Goal: Information Seeking & Learning: Learn about a topic

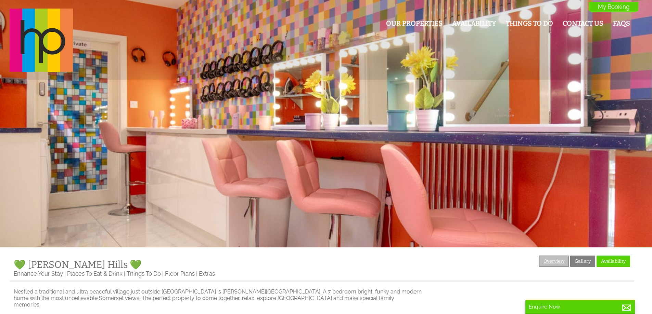
click at [558, 260] on link "Overview" at bounding box center [554, 261] width 30 height 11
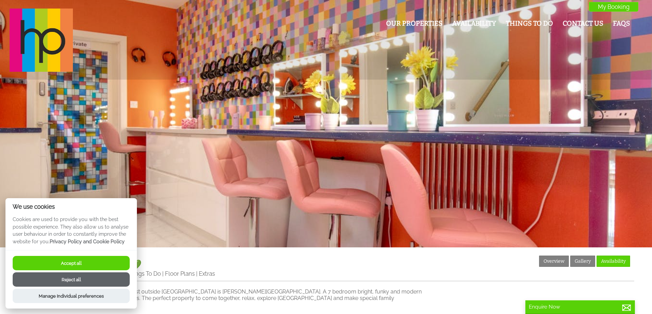
click at [98, 263] on button "Accept all" at bounding box center [71, 263] width 117 height 14
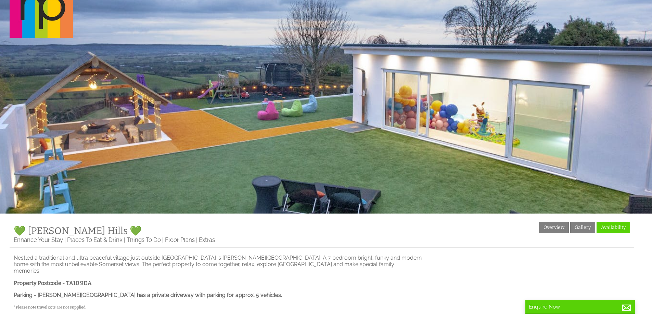
scroll to position [26, 0]
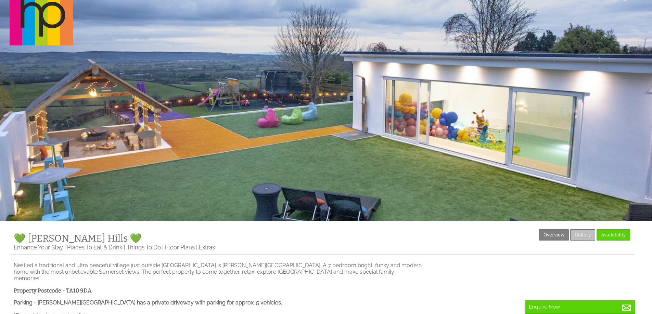
click at [584, 234] on link "Gallery" at bounding box center [582, 235] width 25 height 11
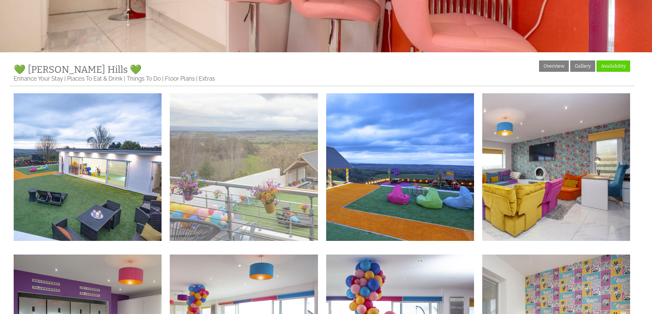
scroll to position [239, 0]
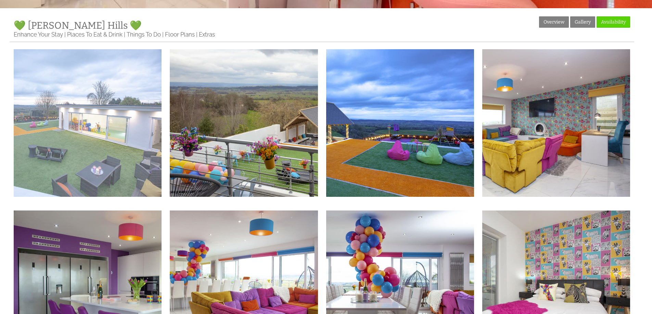
click at [117, 106] on img at bounding box center [88, 123] width 148 height 148
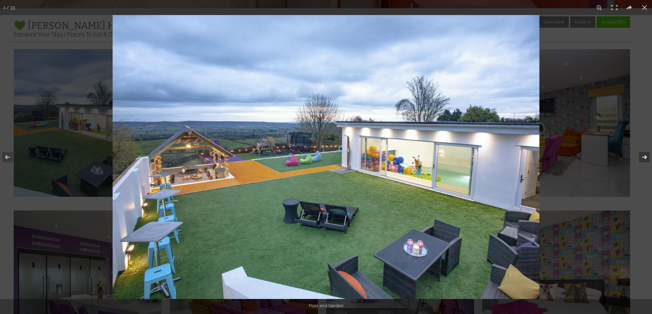
click at [642, 155] on button at bounding box center [640, 157] width 24 height 34
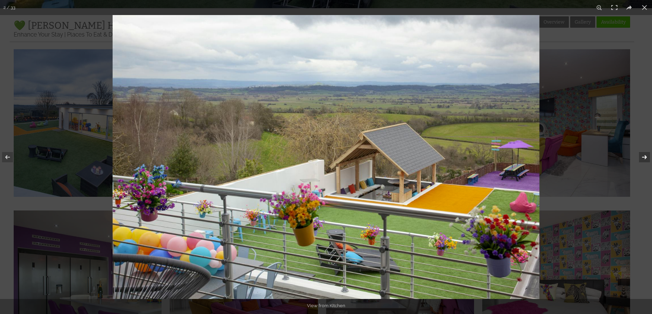
click at [645, 160] on button at bounding box center [640, 157] width 24 height 34
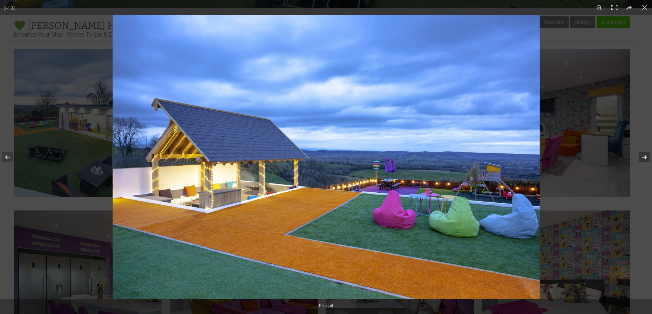
click at [644, 156] on button at bounding box center [640, 157] width 24 height 34
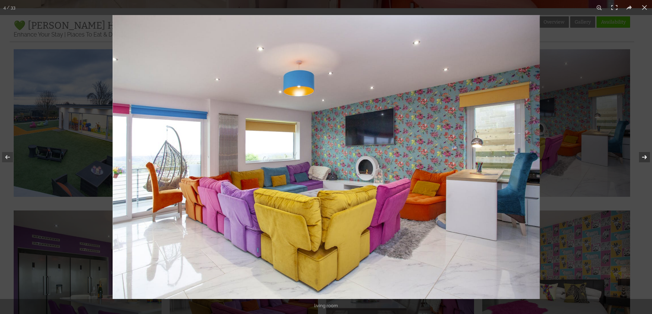
click at [645, 157] on button at bounding box center [640, 157] width 24 height 34
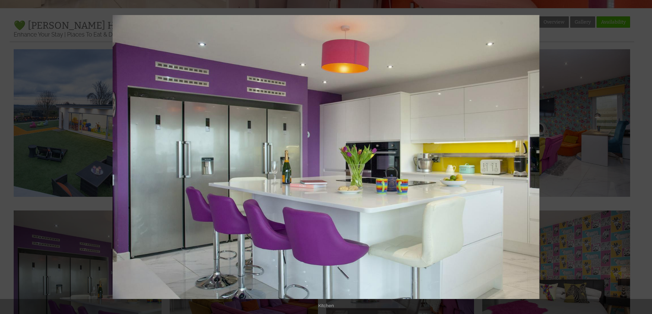
click at [645, 157] on button at bounding box center [640, 157] width 24 height 34
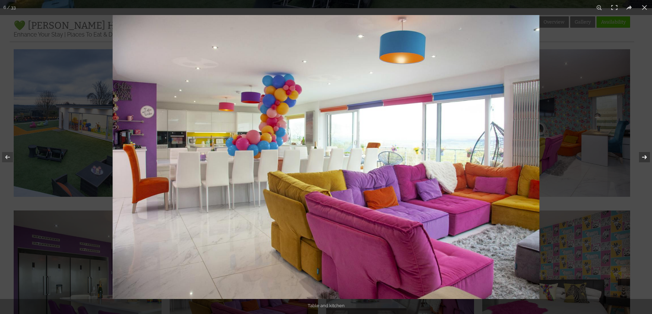
click at [646, 158] on button at bounding box center [640, 157] width 24 height 34
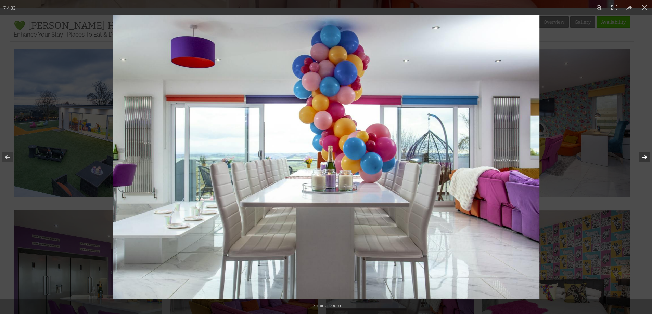
click at [644, 157] on button at bounding box center [640, 157] width 24 height 34
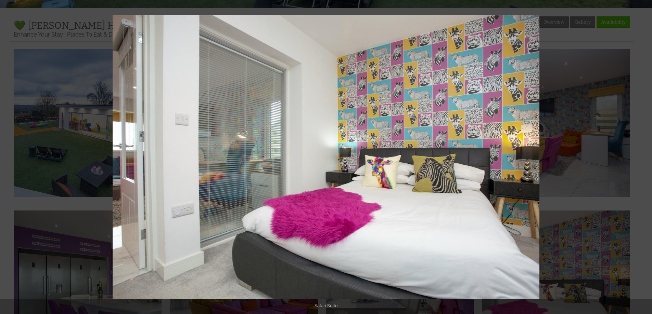
click at [644, 157] on button at bounding box center [640, 157] width 24 height 34
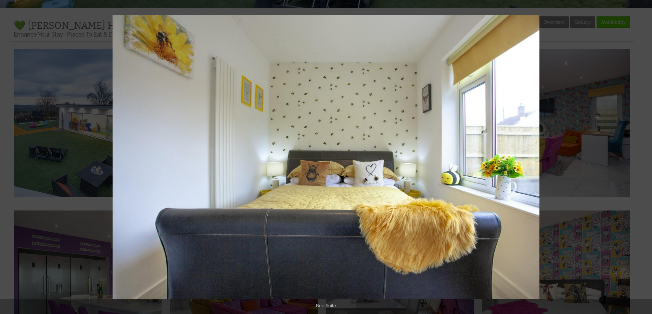
click at [644, 157] on button at bounding box center [640, 157] width 24 height 34
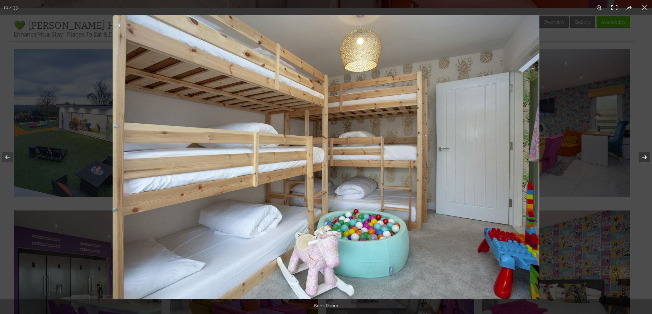
click at [643, 155] on button at bounding box center [640, 157] width 24 height 34
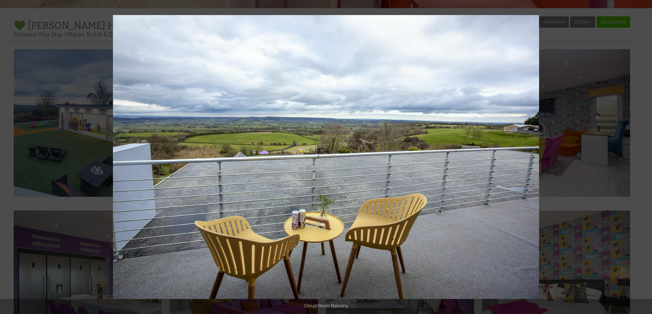
click at [643, 155] on button at bounding box center [640, 157] width 24 height 34
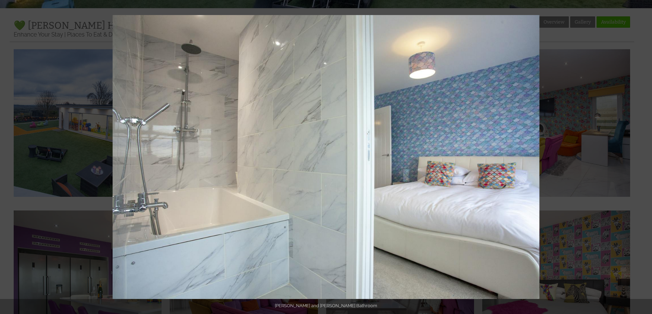
click at [643, 155] on button at bounding box center [640, 157] width 24 height 34
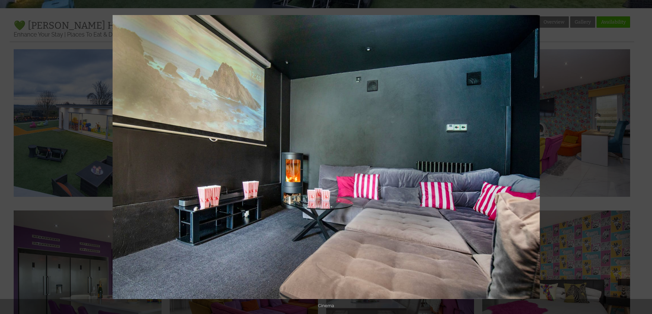
click at [643, 155] on button at bounding box center [640, 157] width 24 height 34
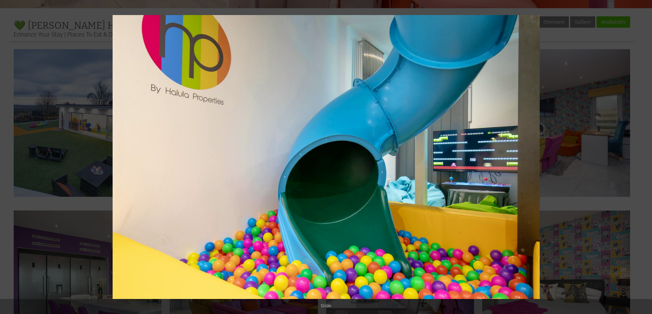
click at [643, 155] on button at bounding box center [640, 157] width 24 height 34
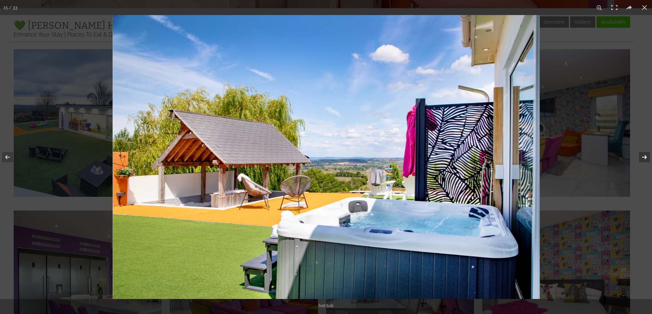
click at [645, 158] on button at bounding box center [640, 157] width 24 height 34
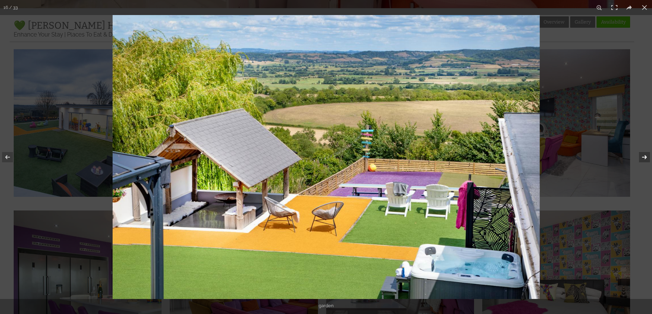
click at [645, 158] on button at bounding box center [640, 157] width 24 height 34
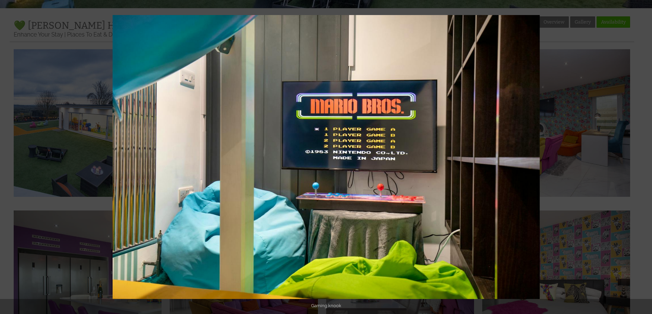
click at [645, 158] on button at bounding box center [640, 157] width 24 height 34
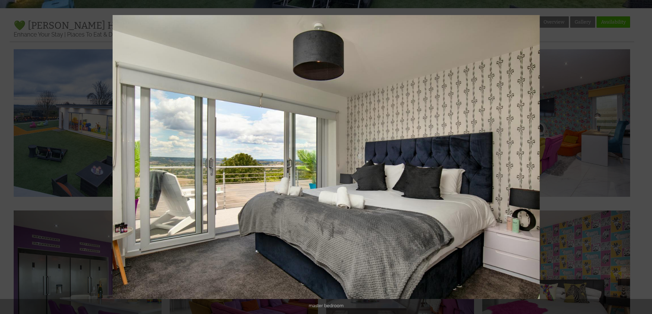
click at [645, 158] on button at bounding box center [640, 157] width 24 height 34
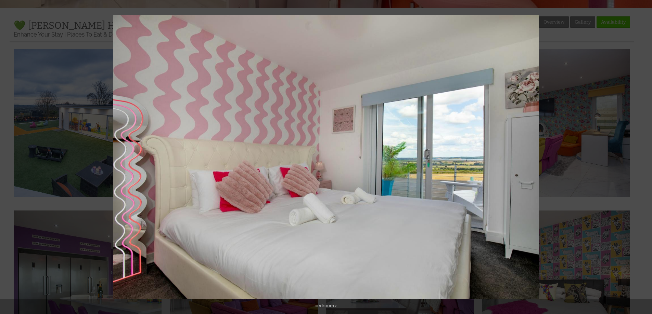
click at [645, 158] on button at bounding box center [640, 157] width 24 height 34
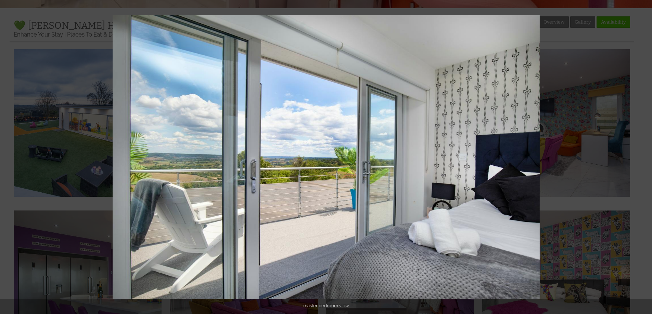
click at [645, 158] on button at bounding box center [640, 157] width 24 height 34
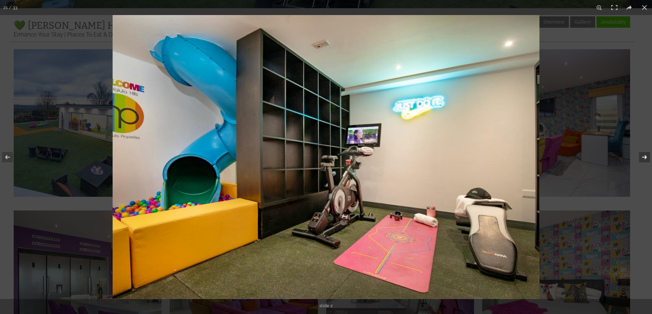
click at [644, 158] on button at bounding box center [640, 157] width 24 height 34
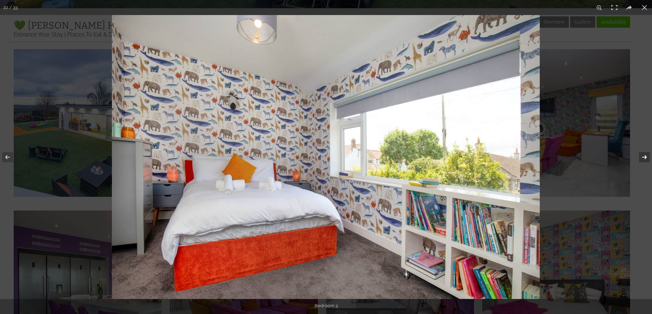
click at [644, 158] on button at bounding box center [640, 157] width 24 height 34
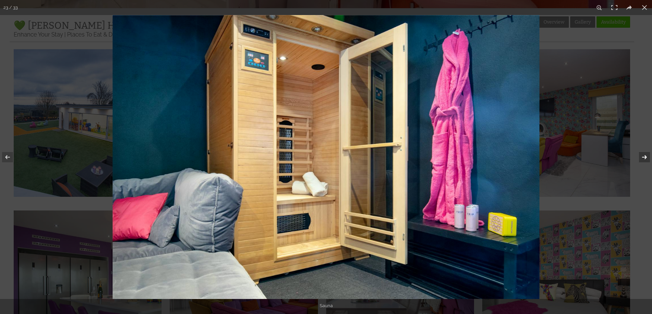
click at [645, 156] on button at bounding box center [640, 157] width 24 height 34
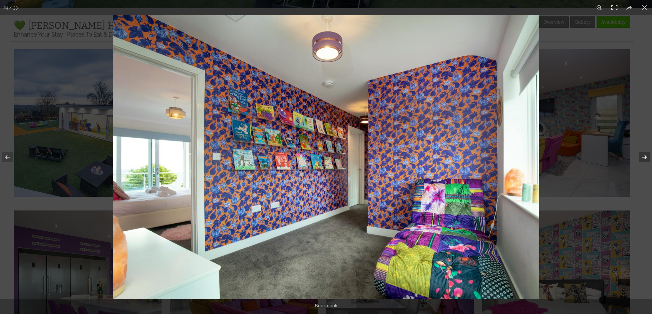
click at [645, 158] on button at bounding box center [640, 157] width 24 height 34
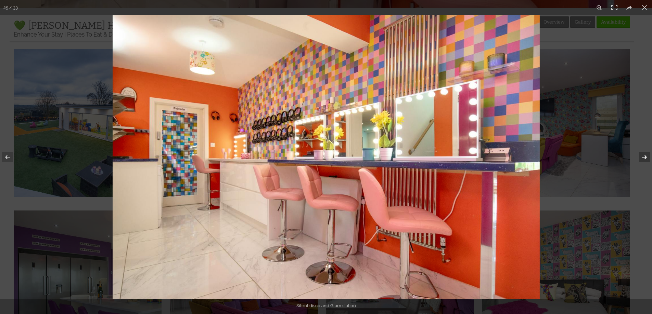
click at [644, 158] on button at bounding box center [640, 157] width 24 height 34
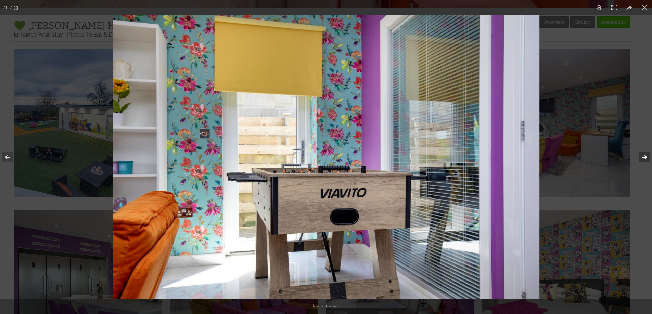
click at [644, 158] on button at bounding box center [640, 157] width 24 height 34
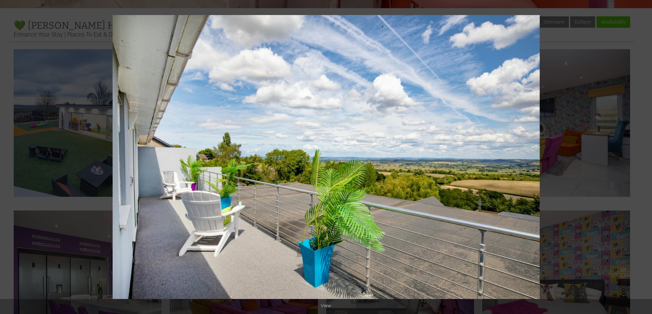
click at [644, 158] on button at bounding box center [640, 157] width 24 height 34
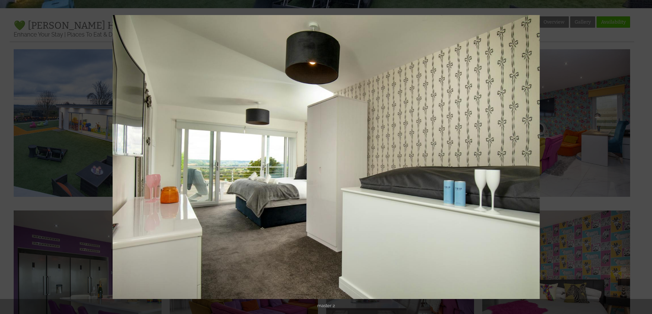
click at [644, 158] on button at bounding box center [640, 157] width 24 height 34
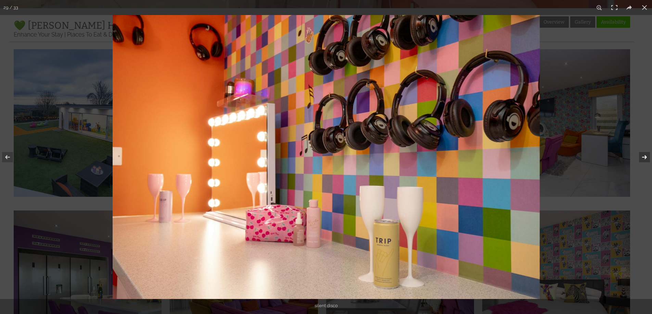
click at [642, 156] on button at bounding box center [640, 157] width 24 height 34
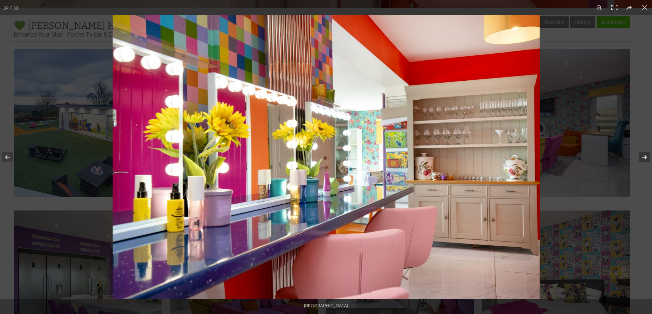
click at [642, 156] on button at bounding box center [640, 157] width 24 height 34
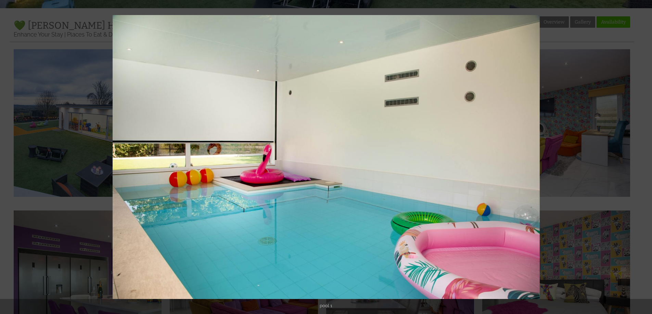
click at [642, 155] on button at bounding box center [640, 157] width 24 height 34
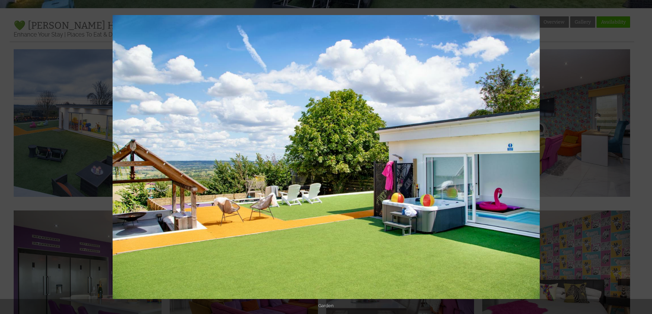
click at [642, 155] on button at bounding box center [640, 157] width 24 height 34
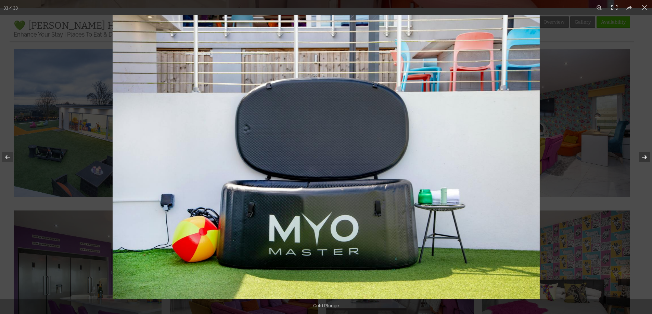
click at [642, 158] on button at bounding box center [640, 157] width 24 height 34
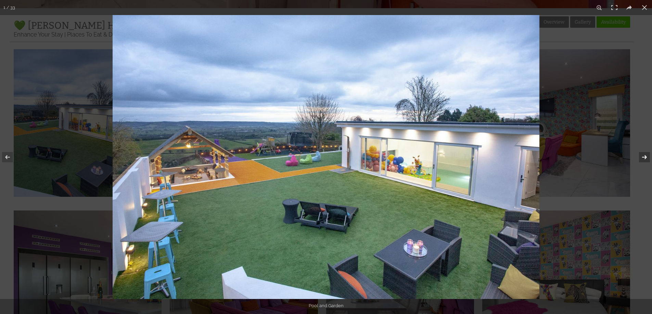
click at [642, 158] on button at bounding box center [640, 157] width 24 height 34
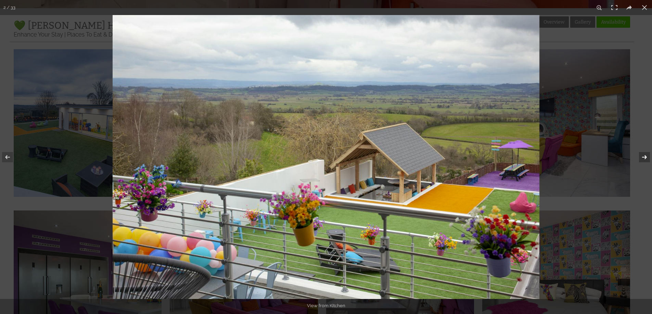
click at [642, 158] on button at bounding box center [640, 157] width 24 height 34
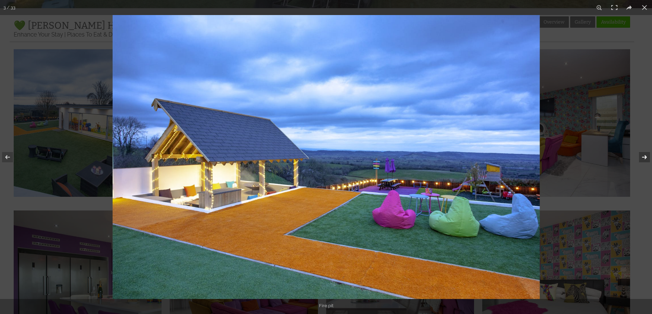
click at [642, 158] on button at bounding box center [640, 157] width 24 height 34
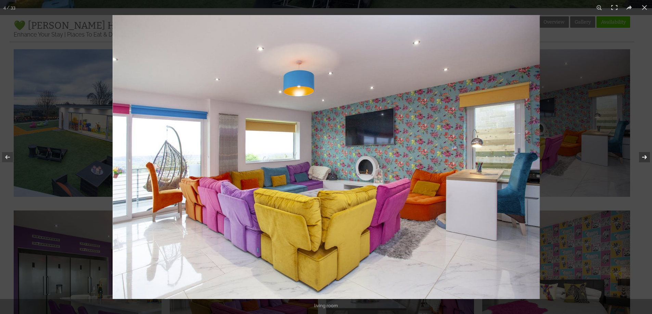
click at [642, 158] on button at bounding box center [640, 157] width 24 height 34
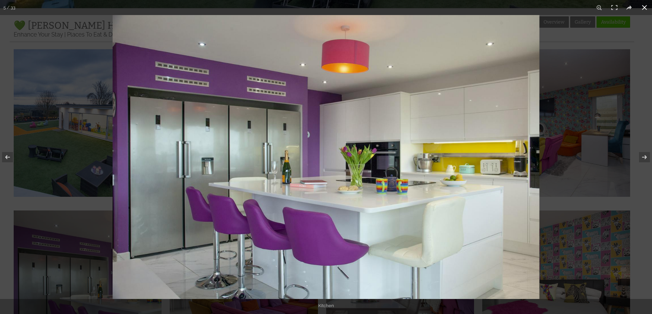
click at [643, 7] on button at bounding box center [644, 7] width 15 height 15
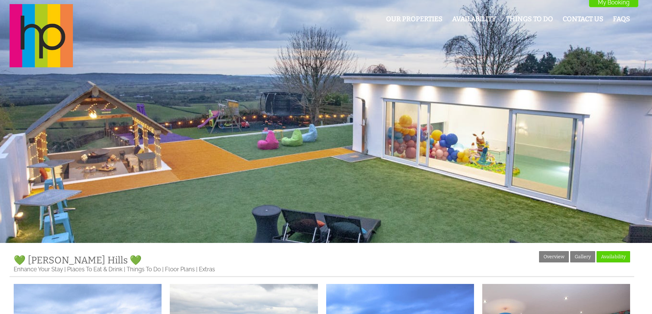
scroll to position [0, 0]
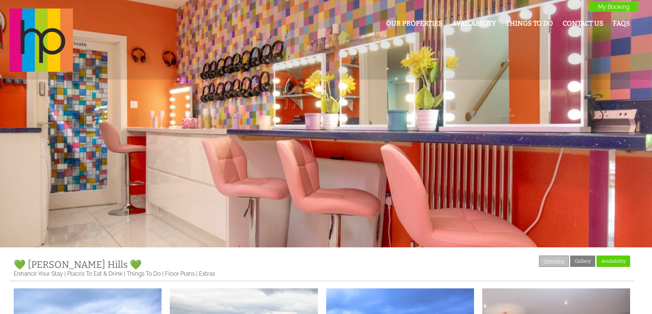
click at [540, 263] on link "Overview" at bounding box center [554, 261] width 30 height 11
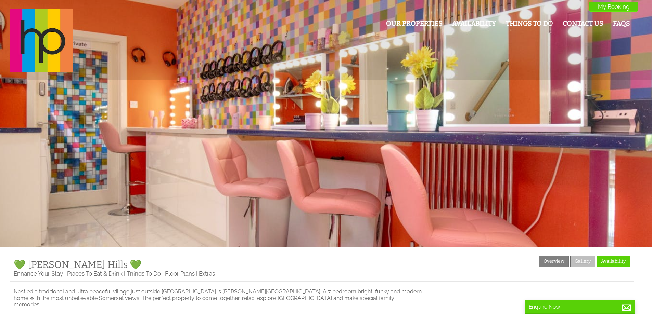
click at [579, 259] on link "Gallery" at bounding box center [582, 261] width 25 height 11
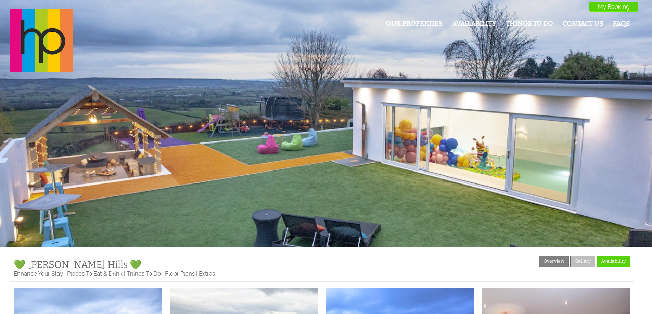
click at [583, 262] on link "Gallery" at bounding box center [582, 261] width 25 height 11
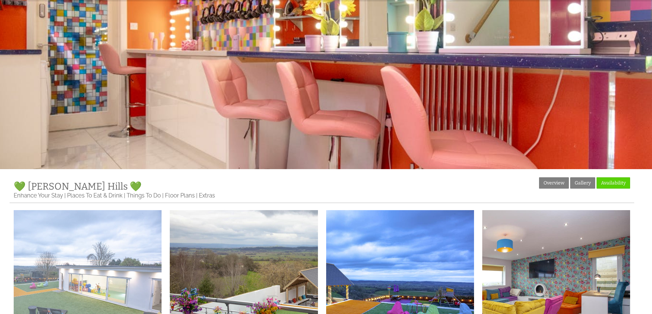
scroll to position [205, 0]
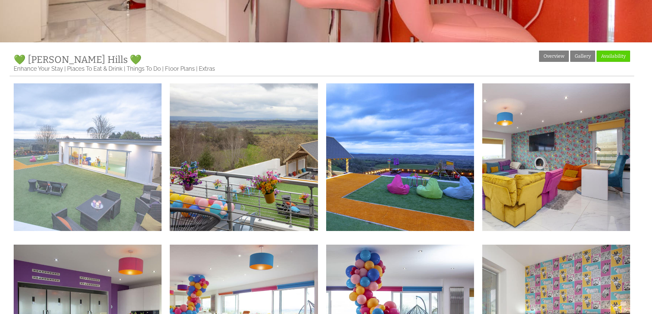
click at [58, 136] on img at bounding box center [88, 157] width 148 height 148
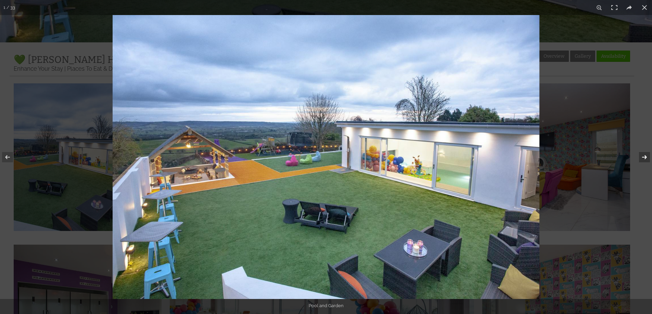
click at [645, 154] on button at bounding box center [640, 157] width 24 height 34
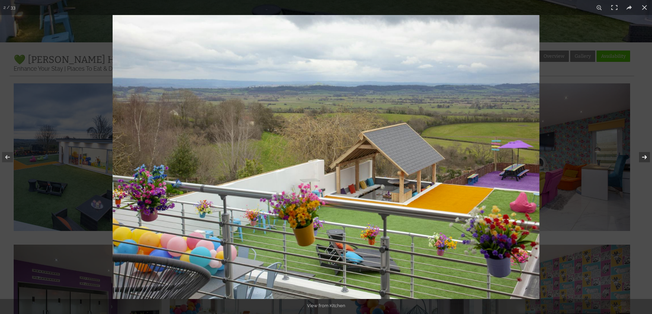
click at [645, 158] on button at bounding box center [640, 157] width 24 height 34
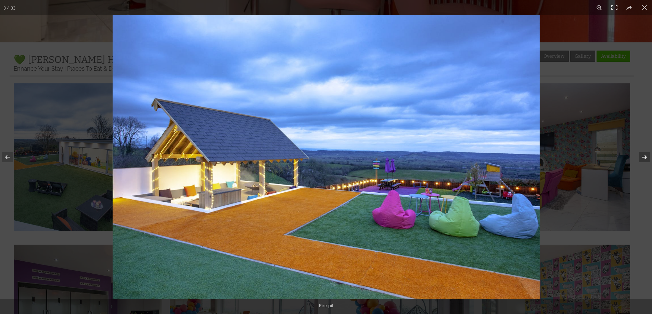
click at [642, 156] on button at bounding box center [640, 157] width 24 height 34
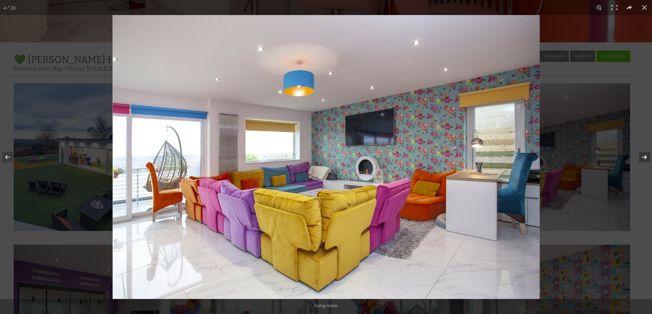
click at [644, 157] on button at bounding box center [640, 157] width 24 height 34
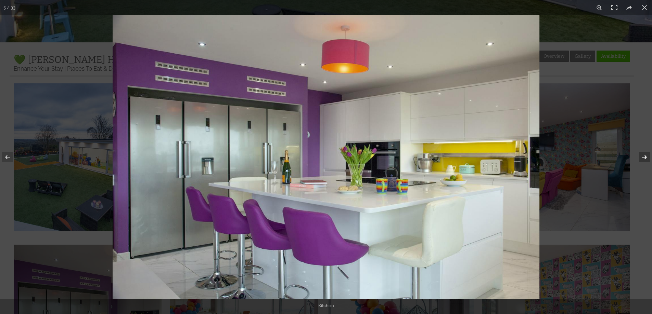
click at [644, 157] on button at bounding box center [640, 157] width 24 height 34
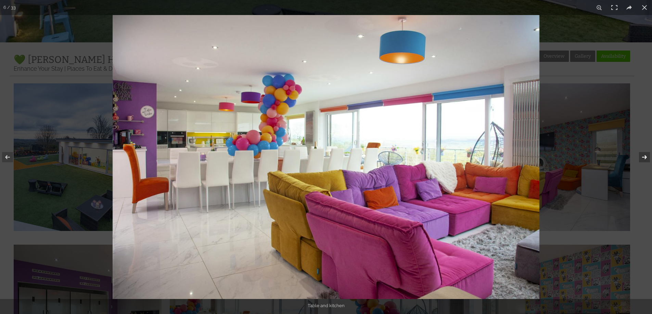
click at [644, 157] on button at bounding box center [640, 157] width 24 height 34
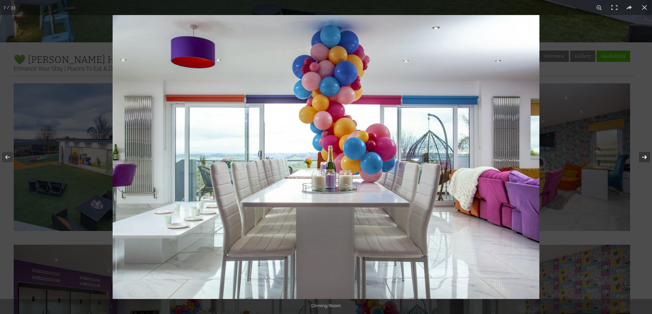
click at [644, 157] on button at bounding box center [640, 157] width 24 height 34
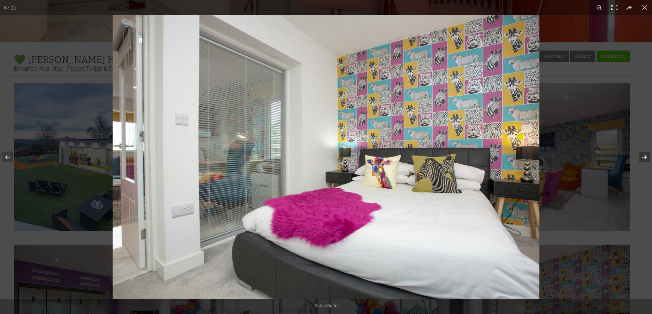
click at [644, 157] on button at bounding box center [640, 157] width 24 height 34
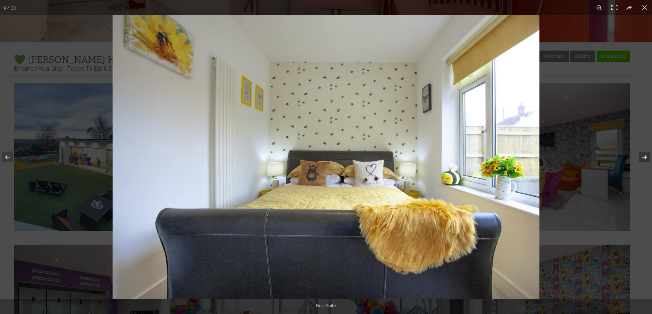
click at [644, 157] on button at bounding box center [640, 157] width 24 height 34
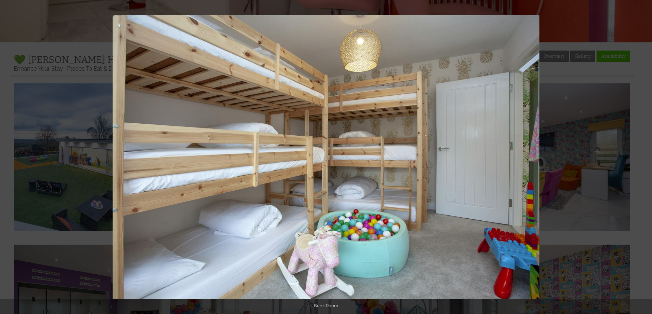
click at [644, 157] on button at bounding box center [640, 157] width 24 height 34
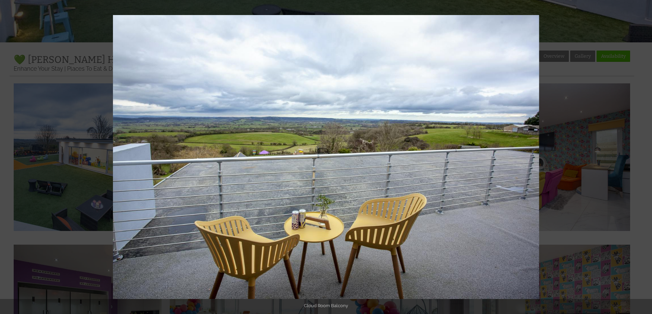
click at [644, 157] on button at bounding box center [640, 157] width 24 height 34
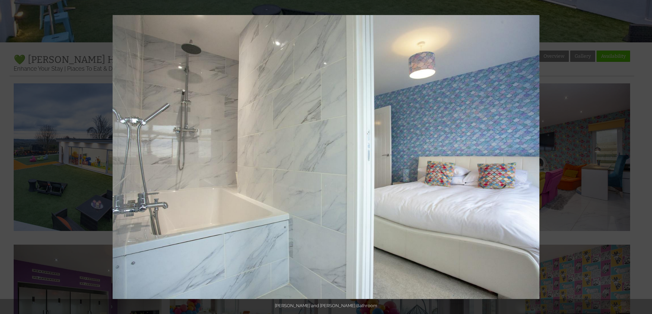
click at [644, 157] on button at bounding box center [640, 157] width 24 height 34
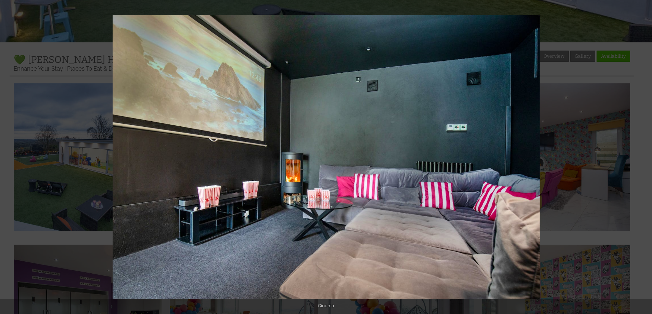
click at [644, 157] on button at bounding box center [640, 157] width 24 height 34
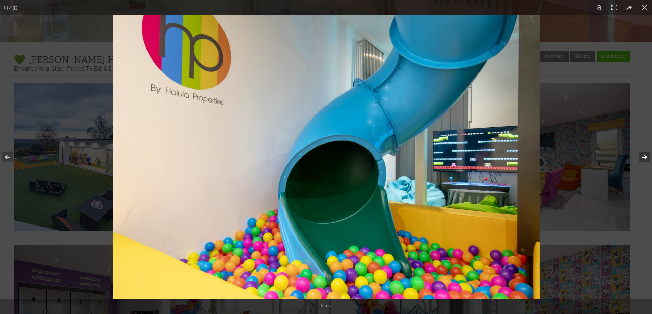
click at [645, 159] on button at bounding box center [640, 157] width 24 height 34
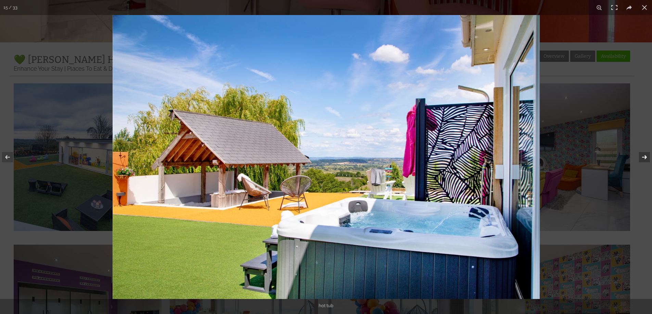
click at [645, 159] on button at bounding box center [640, 157] width 24 height 34
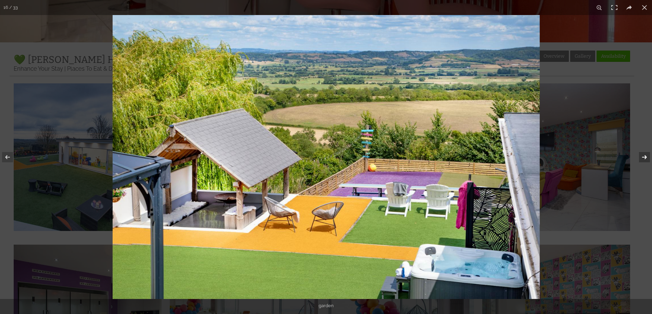
click at [645, 159] on button at bounding box center [640, 157] width 24 height 34
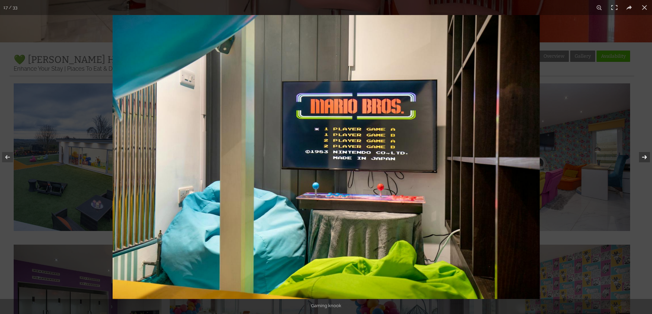
click at [645, 159] on button at bounding box center [640, 157] width 24 height 34
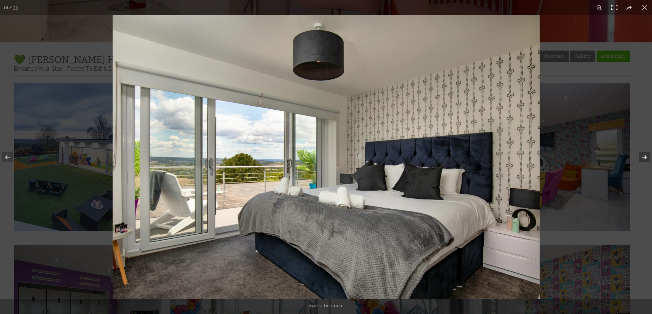
click at [645, 159] on button at bounding box center [640, 157] width 24 height 34
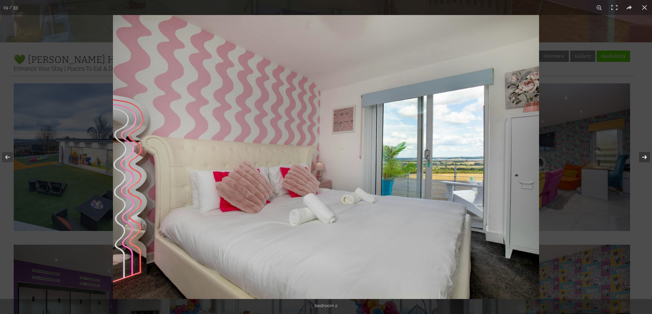
click at [645, 159] on button at bounding box center [640, 157] width 24 height 34
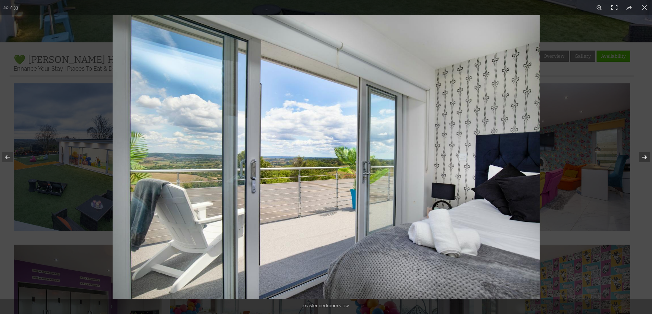
click at [645, 159] on button at bounding box center [640, 157] width 24 height 34
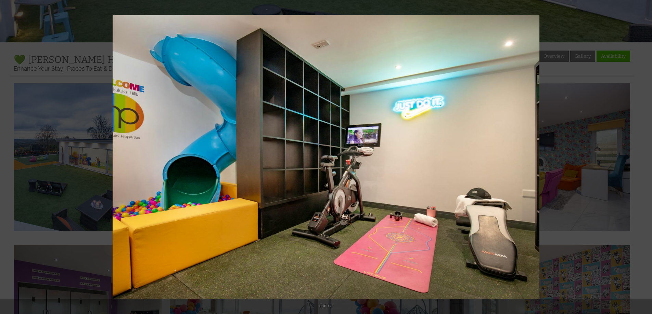
click at [645, 159] on button at bounding box center [640, 157] width 24 height 34
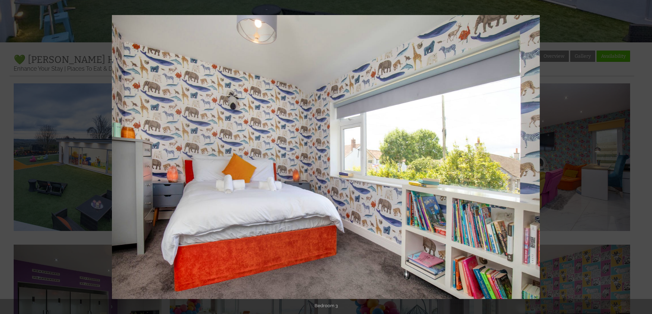
click at [645, 159] on button at bounding box center [640, 157] width 24 height 34
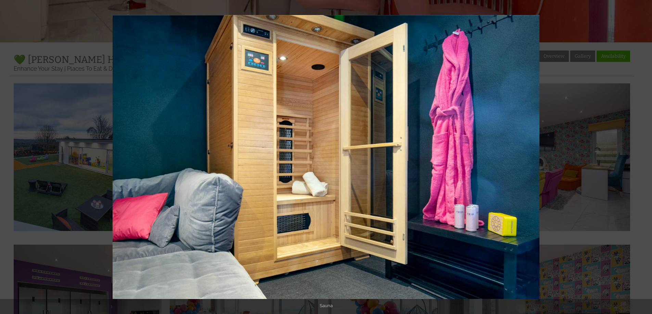
click at [645, 159] on button at bounding box center [640, 157] width 24 height 34
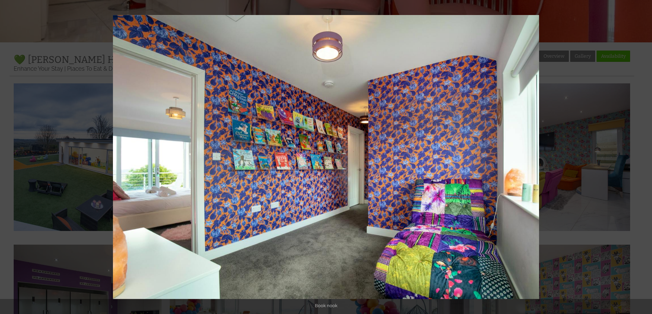
click at [645, 159] on button at bounding box center [640, 157] width 24 height 34
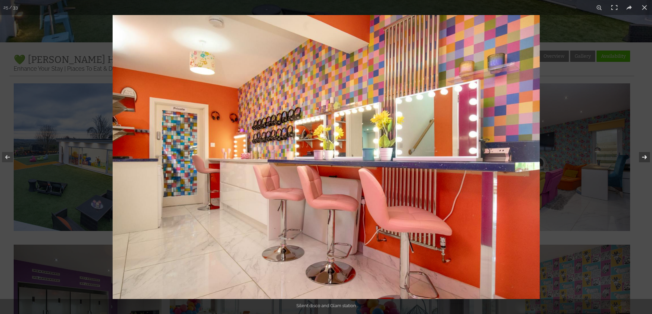
click at [644, 158] on button at bounding box center [640, 157] width 24 height 34
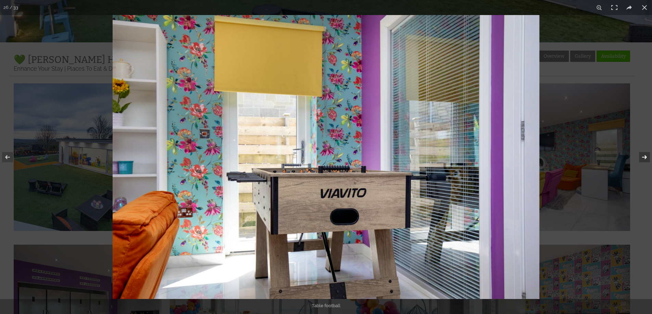
click at [644, 158] on button at bounding box center [640, 157] width 24 height 34
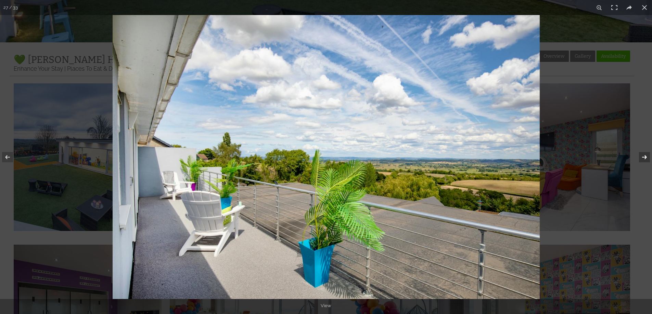
click at [644, 158] on button at bounding box center [640, 157] width 24 height 34
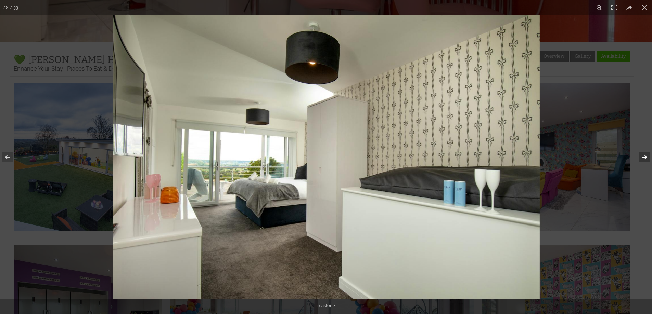
click at [644, 158] on button at bounding box center [640, 157] width 24 height 34
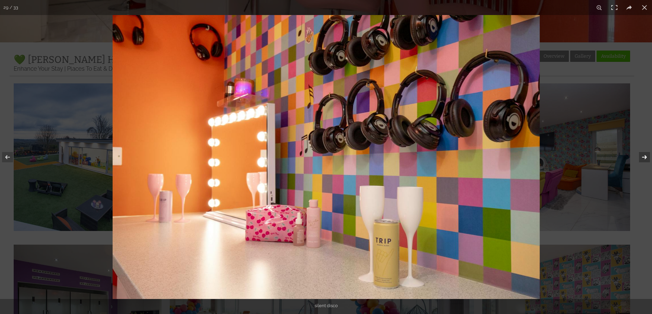
click at [644, 158] on button at bounding box center [640, 157] width 24 height 34
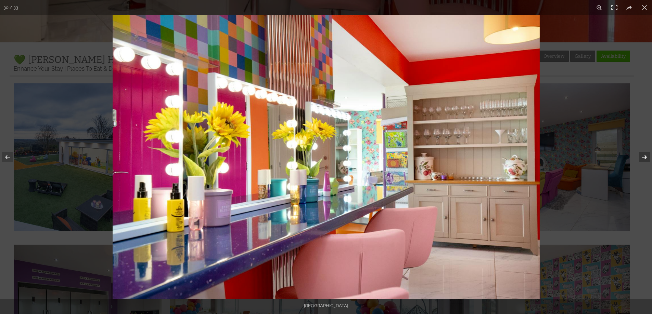
click at [644, 158] on button at bounding box center [640, 157] width 24 height 34
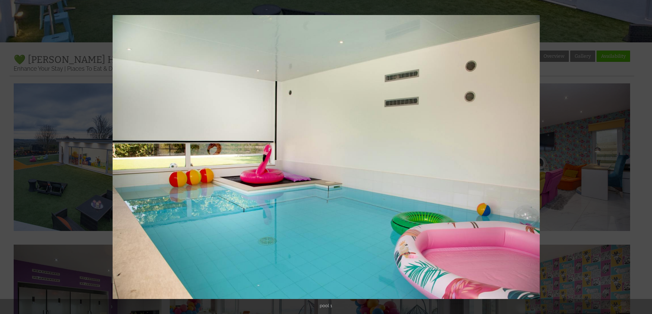
click at [644, 158] on button at bounding box center [640, 157] width 24 height 34
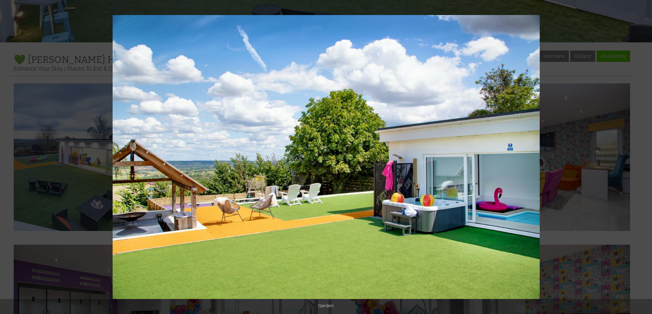
click at [644, 158] on button at bounding box center [640, 157] width 24 height 34
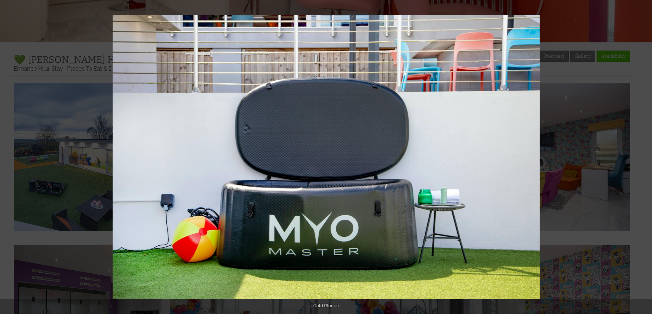
click at [644, 158] on button at bounding box center [640, 157] width 24 height 34
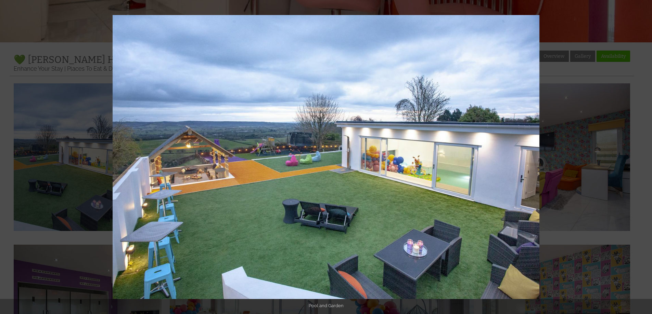
click at [644, 158] on button at bounding box center [640, 157] width 24 height 34
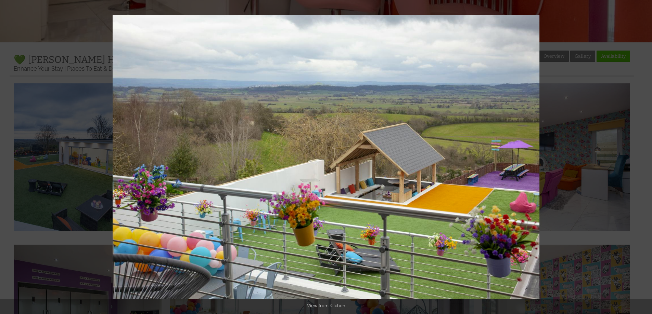
click at [644, 158] on button at bounding box center [640, 157] width 24 height 34
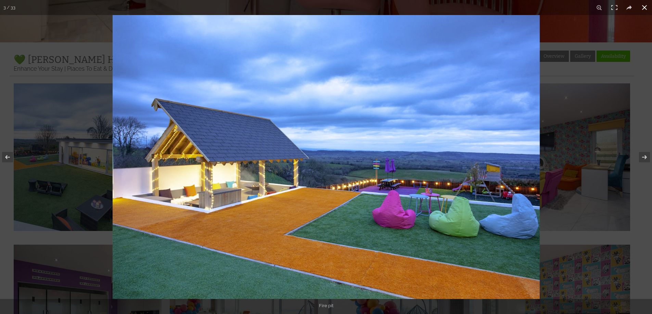
click at [644, 6] on button at bounding box center [644, 7] width 15 height 15
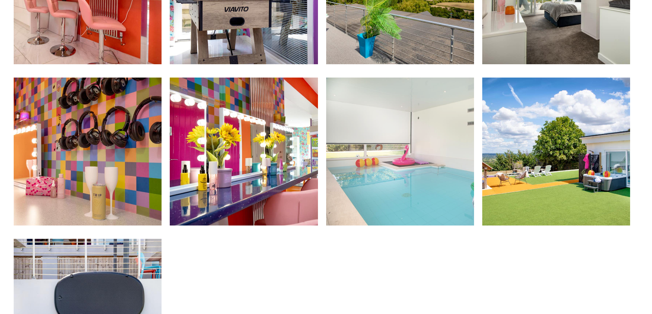
scroll to position [1334, 0]
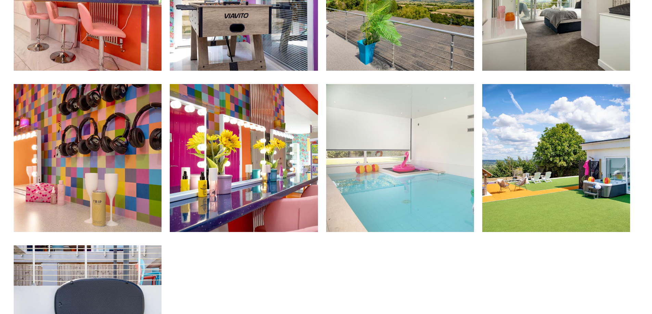
click at [416, 151] on img at bounding box center [400, 158] width 148 height 148
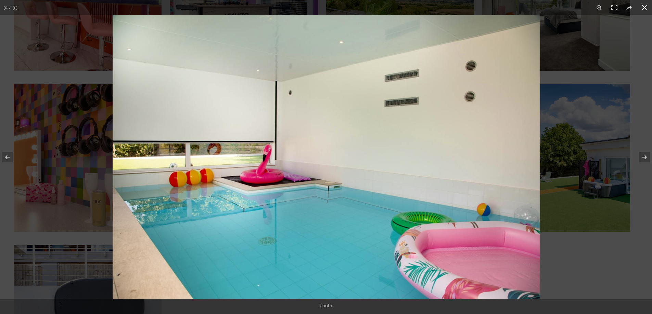
click at [645, 7] on button at bounding box center [644, 7] width 15 height 15
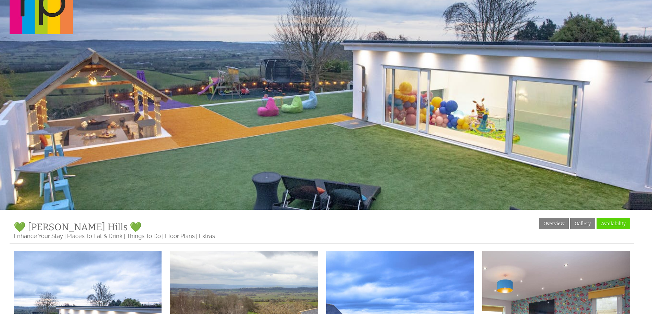
scroll to position [0, 0]
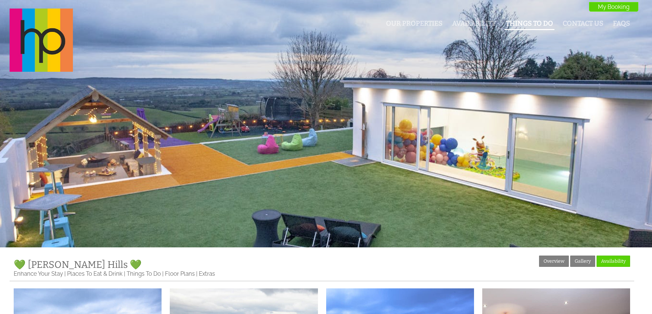
click at [520, 20] on link "Things To Do" at bounding box center [529, 24] width 47 height 8
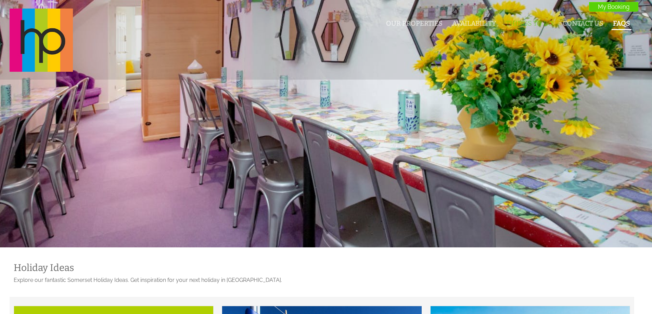
click at [618, 22] on link "FAQs" at bounding box center [621, 24] width 17 height 8
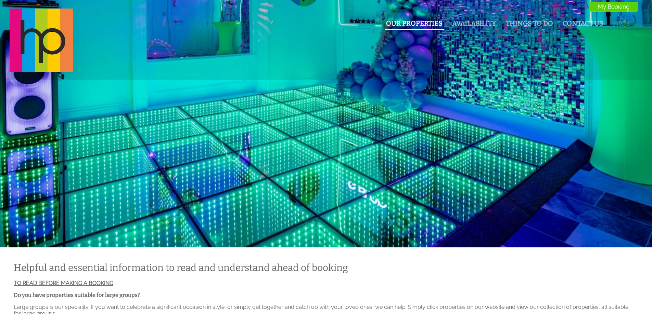
click at [425, 24] on link "Our Properties" at bounding box center [414, 24] width 56 height 8
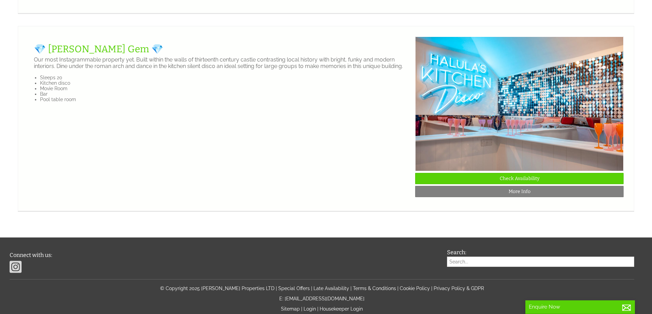
scroll to position [0, 864]
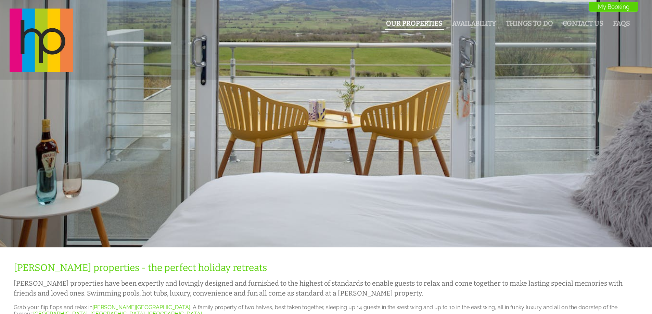
click at [404, 23] on link "Our Properties" at bounding box center [414, 24] width 56 height 8
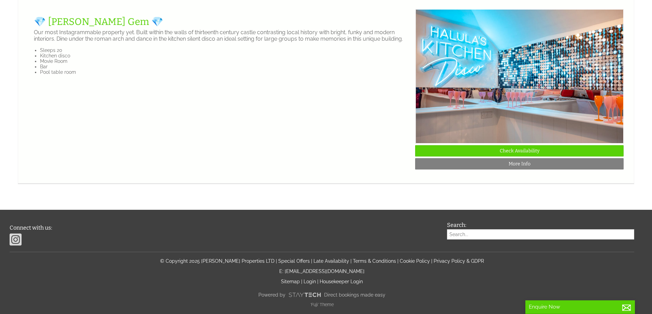
scroll to position [1258, 0]
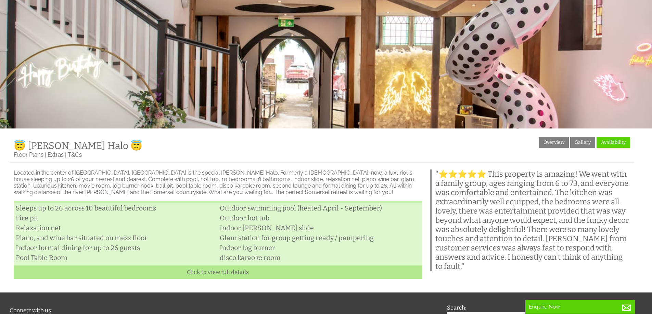
scroll to position [111, 0]
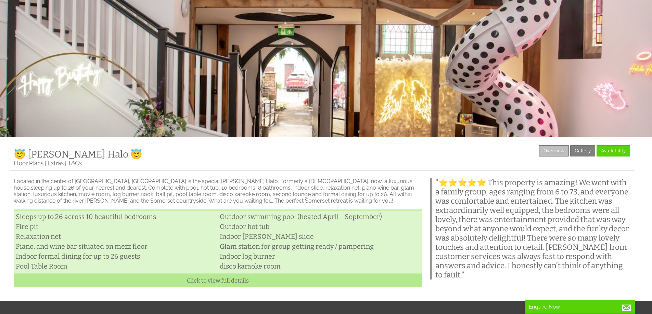
click at [551, 147] on link "Overview" at bounding box center [554, 150] width 30 height 11
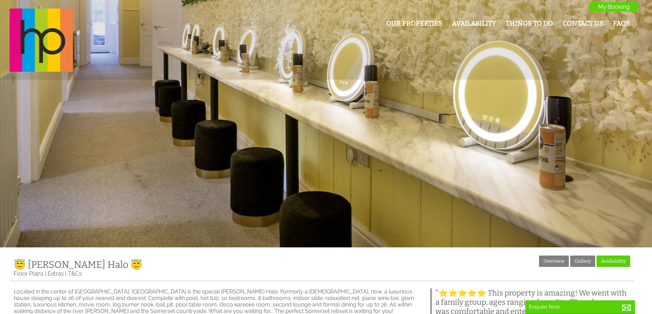
scroll to position [68, 0]
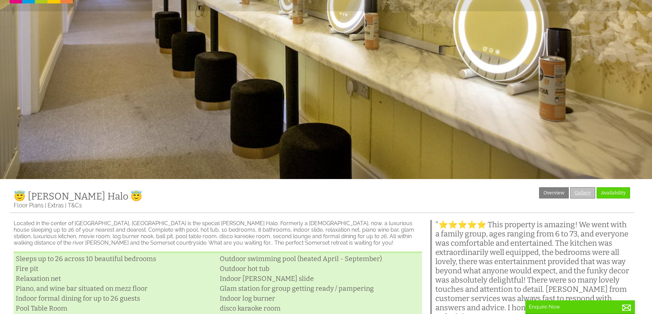
click at [582, 194] on link "Gallery" at bounding box center [582, 192] width 25 height 11
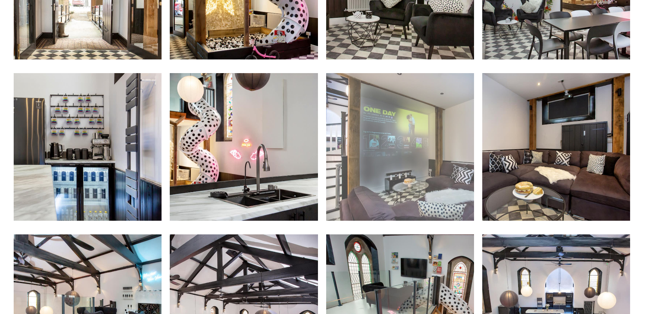
scroll to position [411, 0]
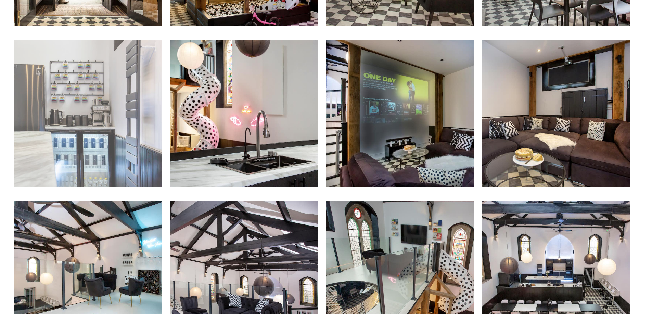
click at [104, 91] on img at bounding box center [88, 114] width 148 height 148
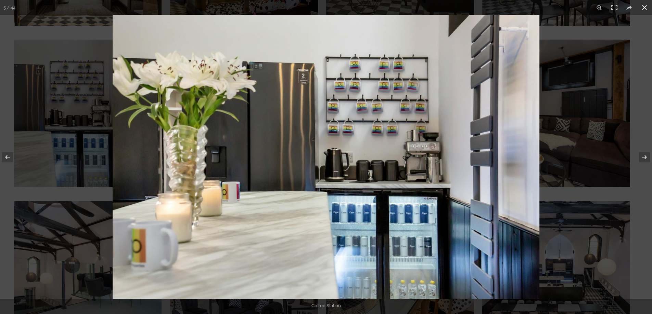
click at [644, 8] on button at bounding box center [644, 7] width 15 height 15
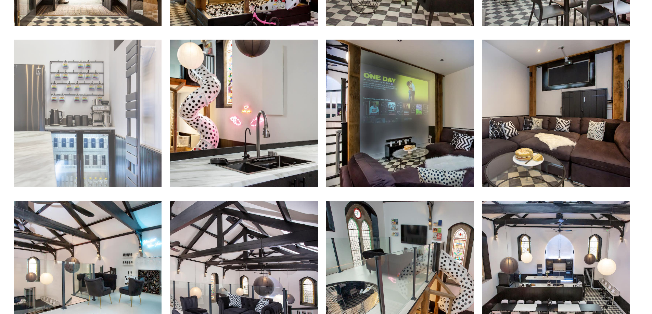
click at [115, 91] on img at bounding box center [88, 114] width 148 height 148
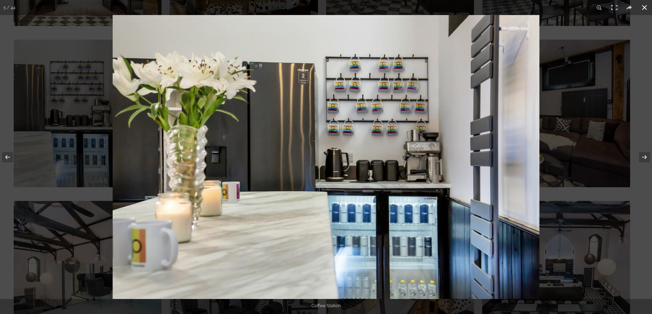
click at [646, 7] on button at bounding box center [644, 7] width 15 height 15
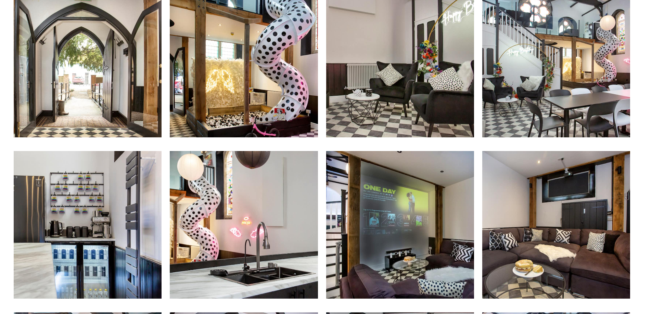
scroll to position [308, 0]
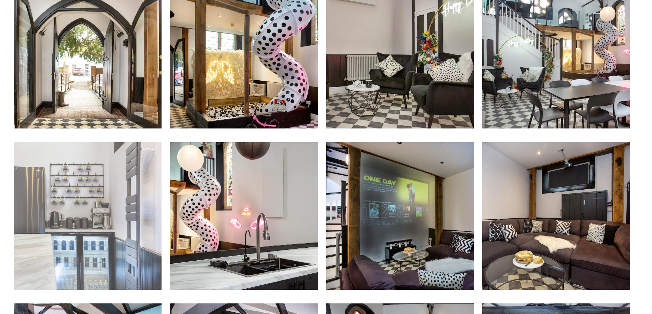
click at [107, 190] on img at bounding box center [88, 216] width 148 height 148
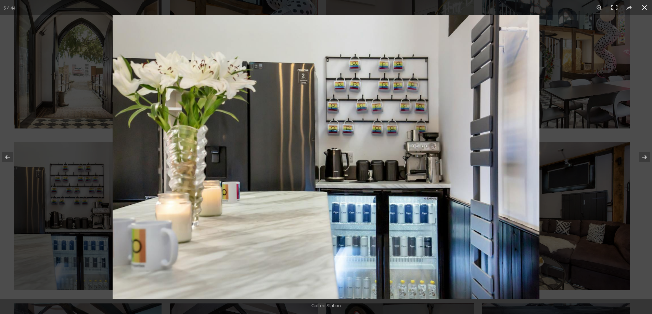
click at [643, 9] on button at bounding box center [644, 7] width 15 height 15
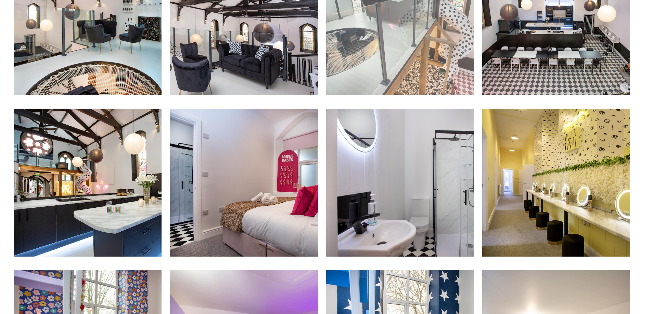
scroll to position [684, 0]
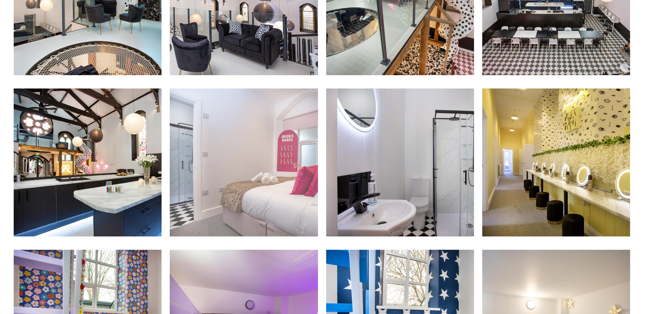
click at [243, 143] on img at bounding box center [244, 163] width 148 height 148
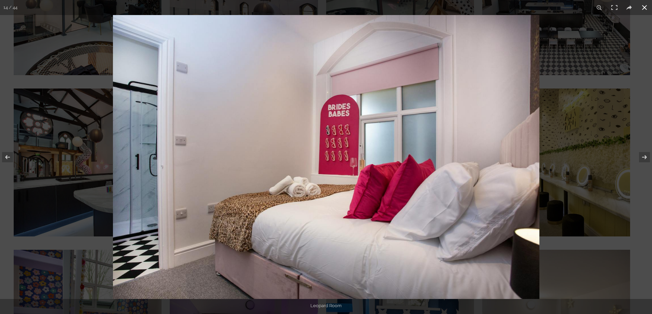
click at [642, 9] on button at bounding box center [644, 7] width 15 height 15
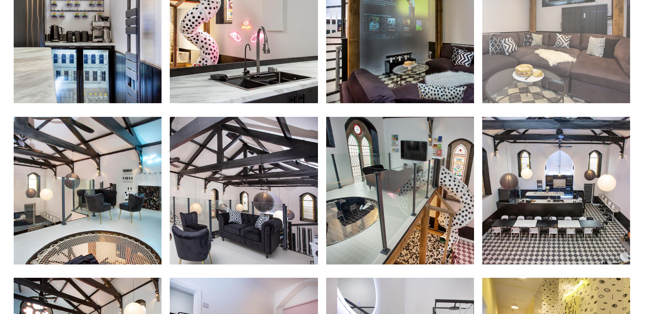
scroll to position [286, 0]
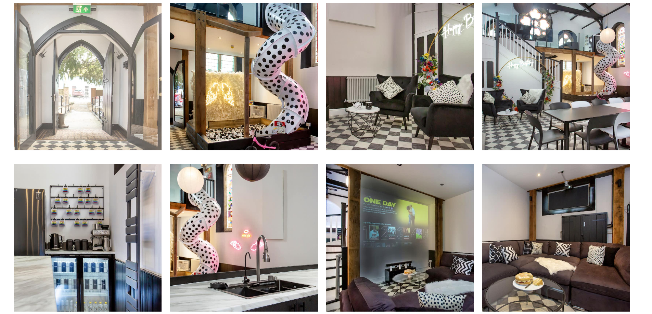
click at [71, 77] on img at bounding box center [88, 77] width 148 height 148
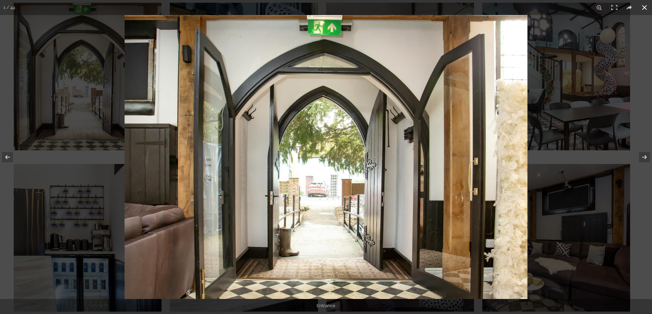
click at [644, 4] on button at bounding box center [644, 7] width 15 height 15
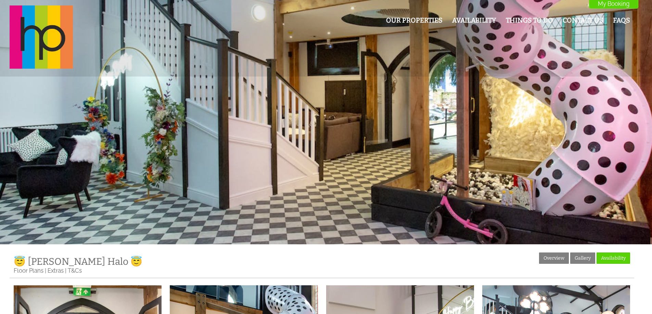
scroll to position [0, 0]
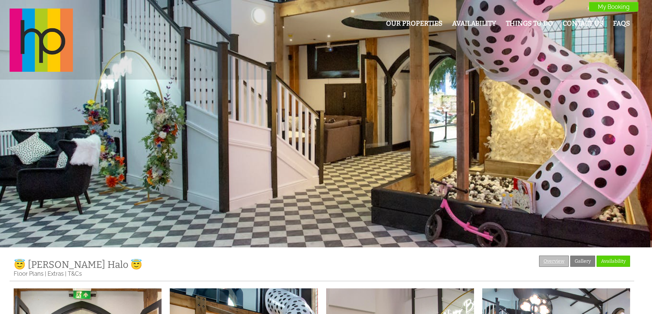
click at [553, 263] on link "Overview" at bounding box center [554, 261] width 30 height 11
